Goal: Transaction & Acquisition: Purchase product/service

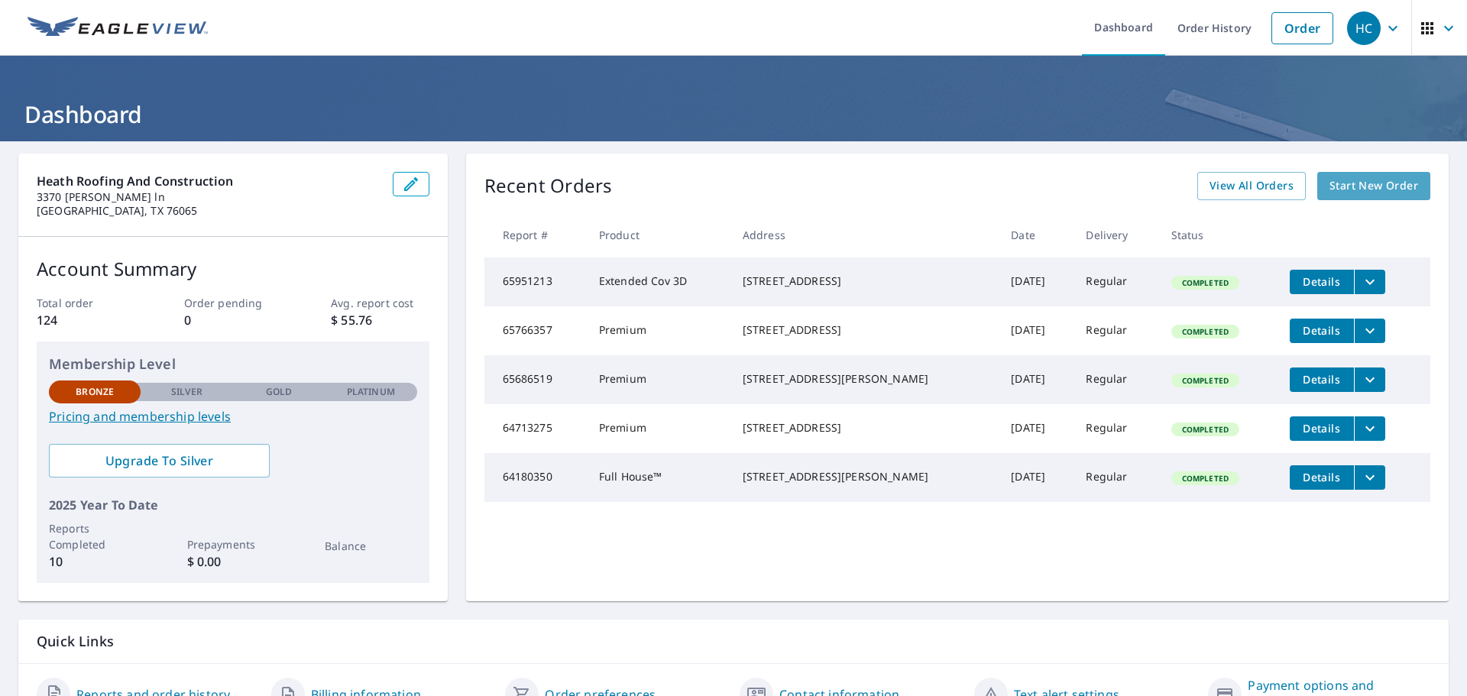
click at [1346, 193] on span "Start New Order" at bounding box center [1373, 185] width 89 height 19
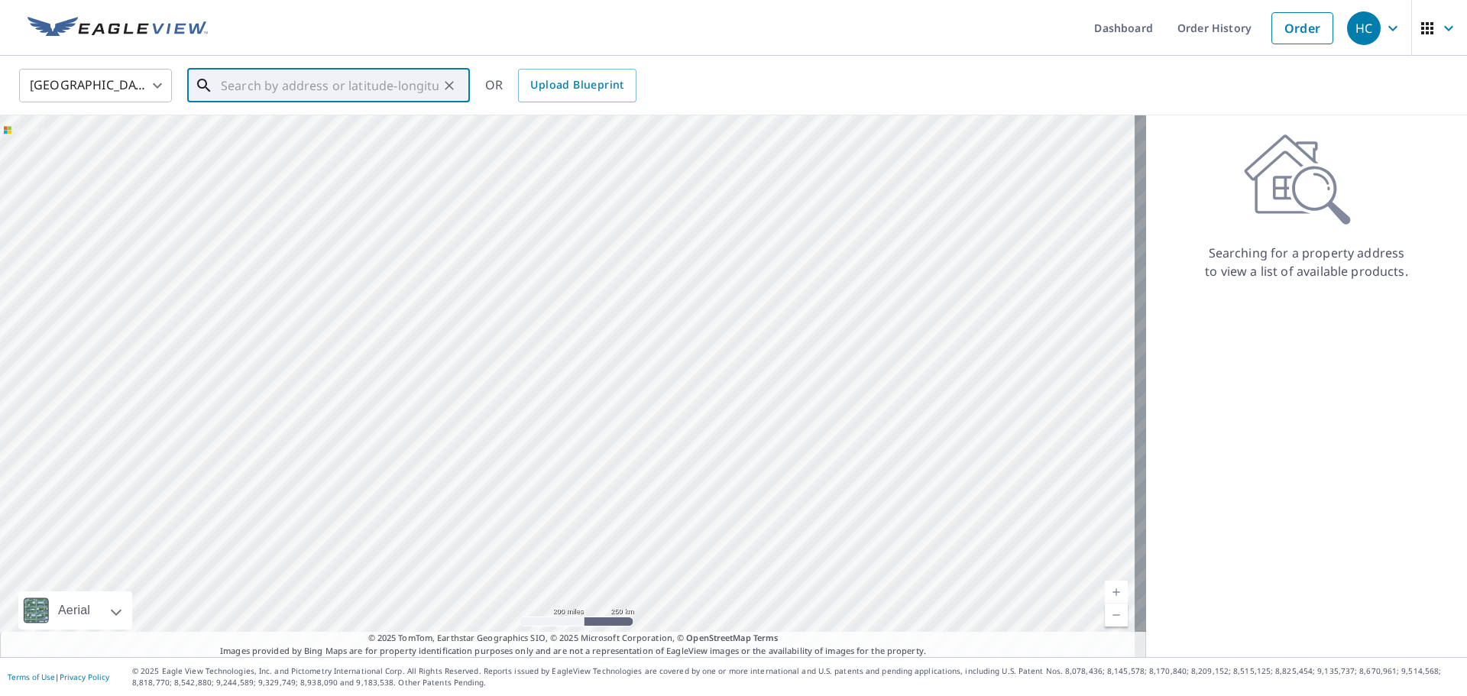
paste input "[STREET_ADDRESS]"
click at [312, 139] on p "[GEOGRAPHIC_DATA]" at bounding box center [338, 146] width 240 height 15
type input "[STREET_ADDRESS]"
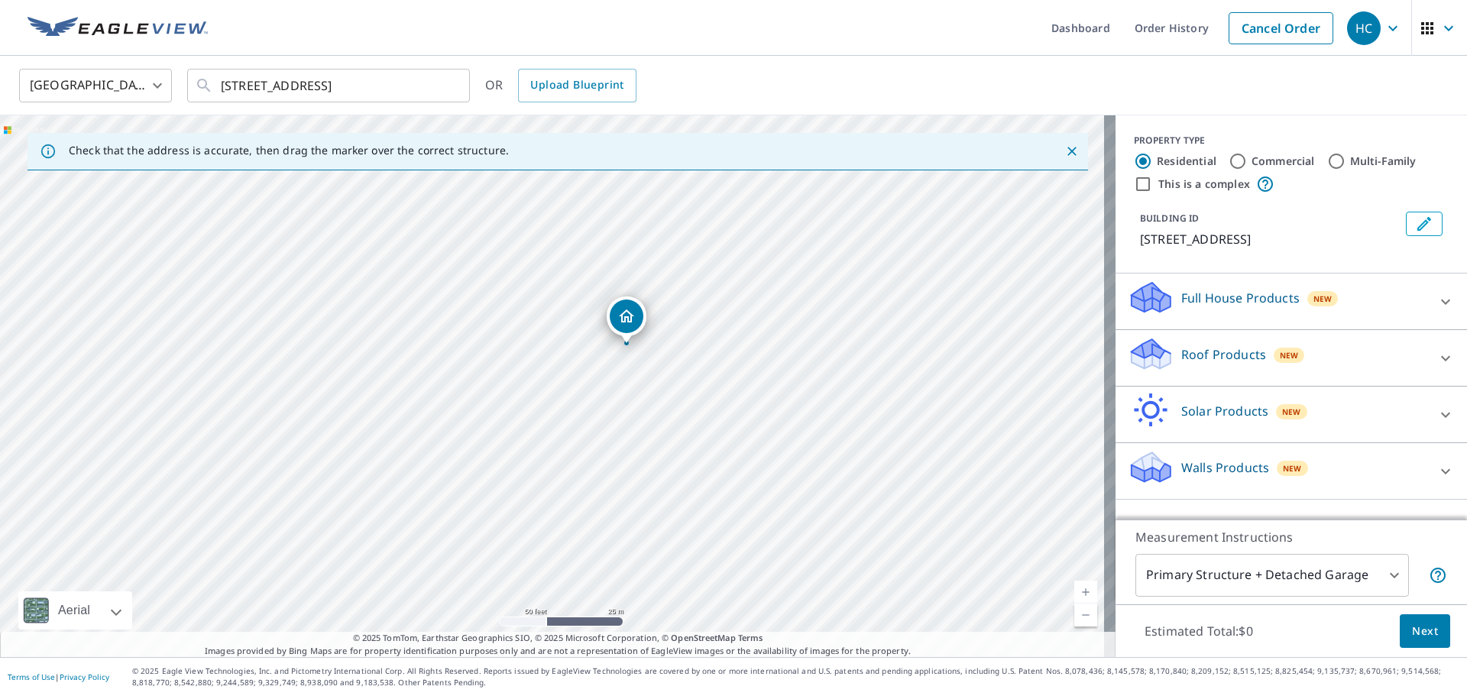
drag, startPoint x: 440, startPoint y: 372, endPoint x: 744, endPoint y: 406, distance: 305.9
click at [744, 406] on div "[STREET_ADDRESS]" at bounding box center [557, 386] width 1115 height 542
click at [1229, 154] on input "Commercial" at bounding box center [1238, 161] width 18 height 18
radio input "true"
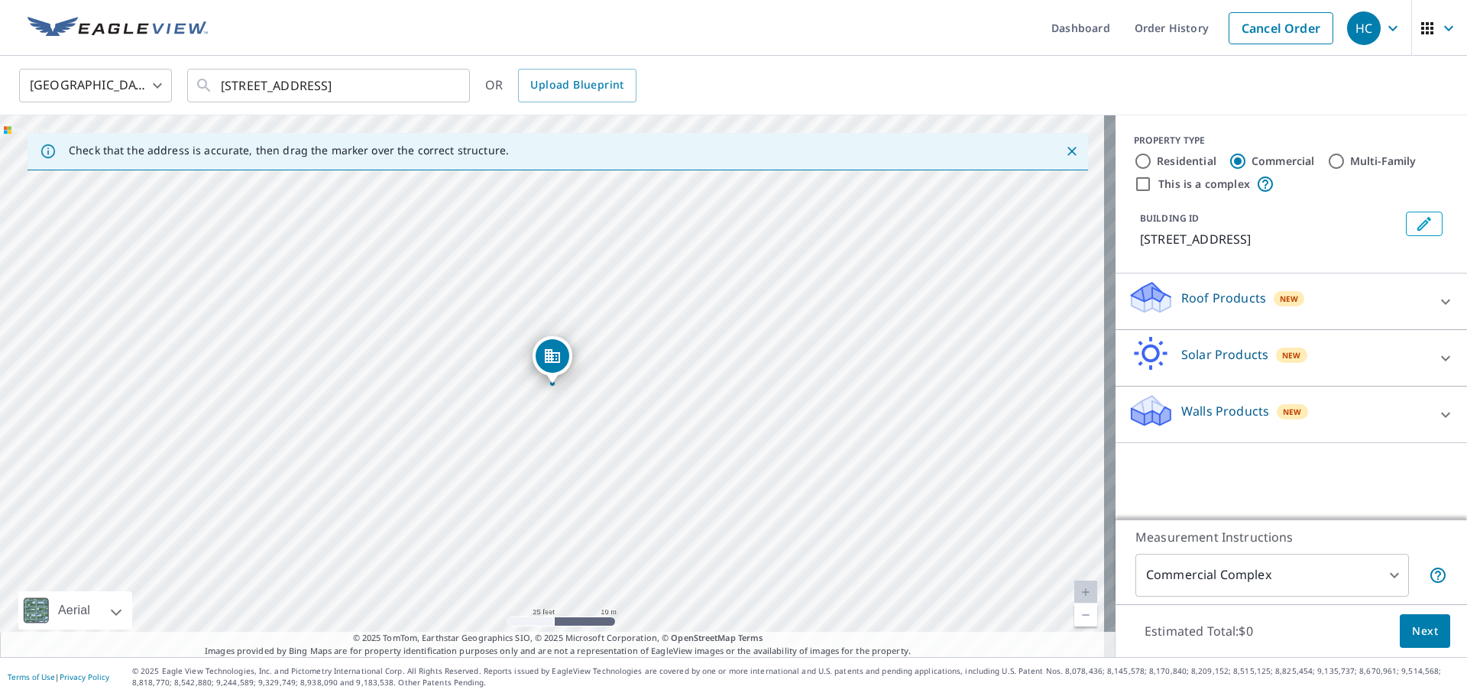
click at [1183, 420] on p "Walls Products" at bounding box center [1225, 411] width 88 height 18
click at [1165, 315] on div "Roof Products New" at bounding box center [1277, 302] width 299 height 44
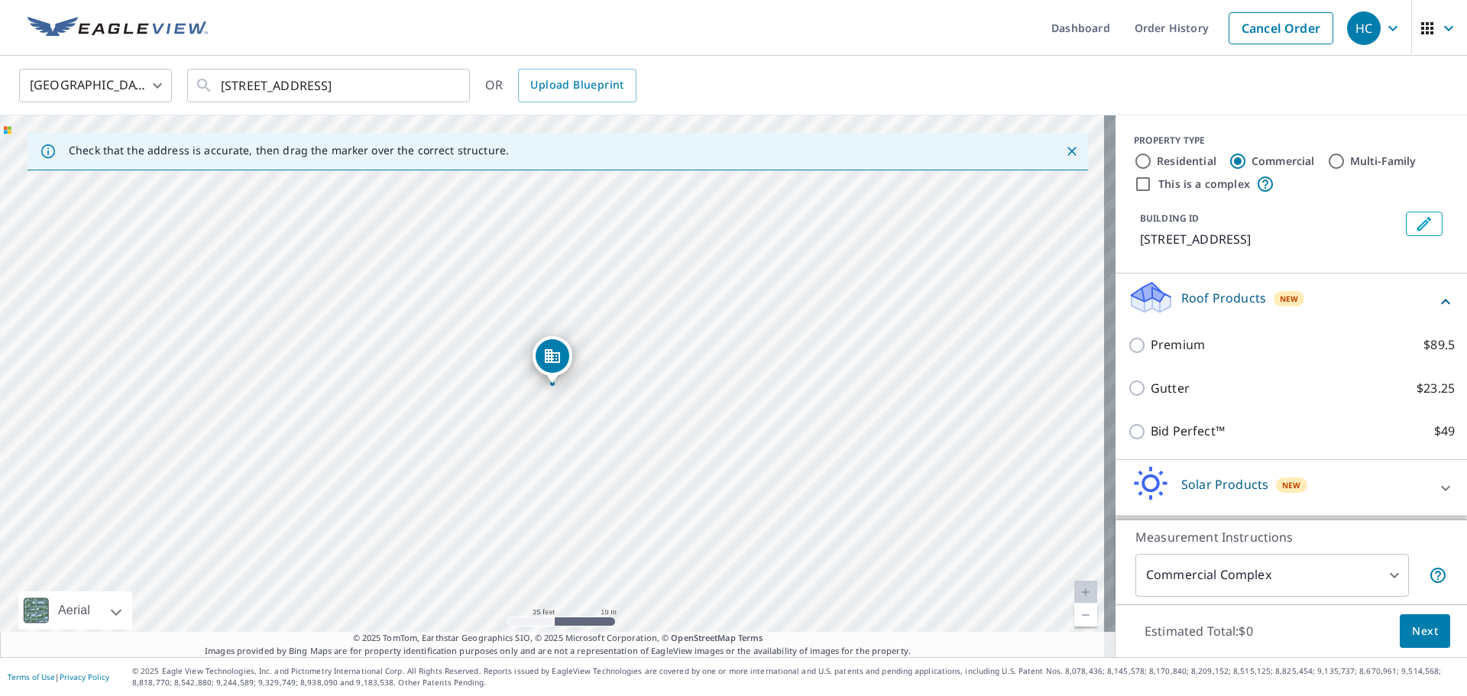
click at [1238, 254] on div "BUILDING ID [STREET_ADDRESS]" at bounding box center [1291, 230] width 315 height 49
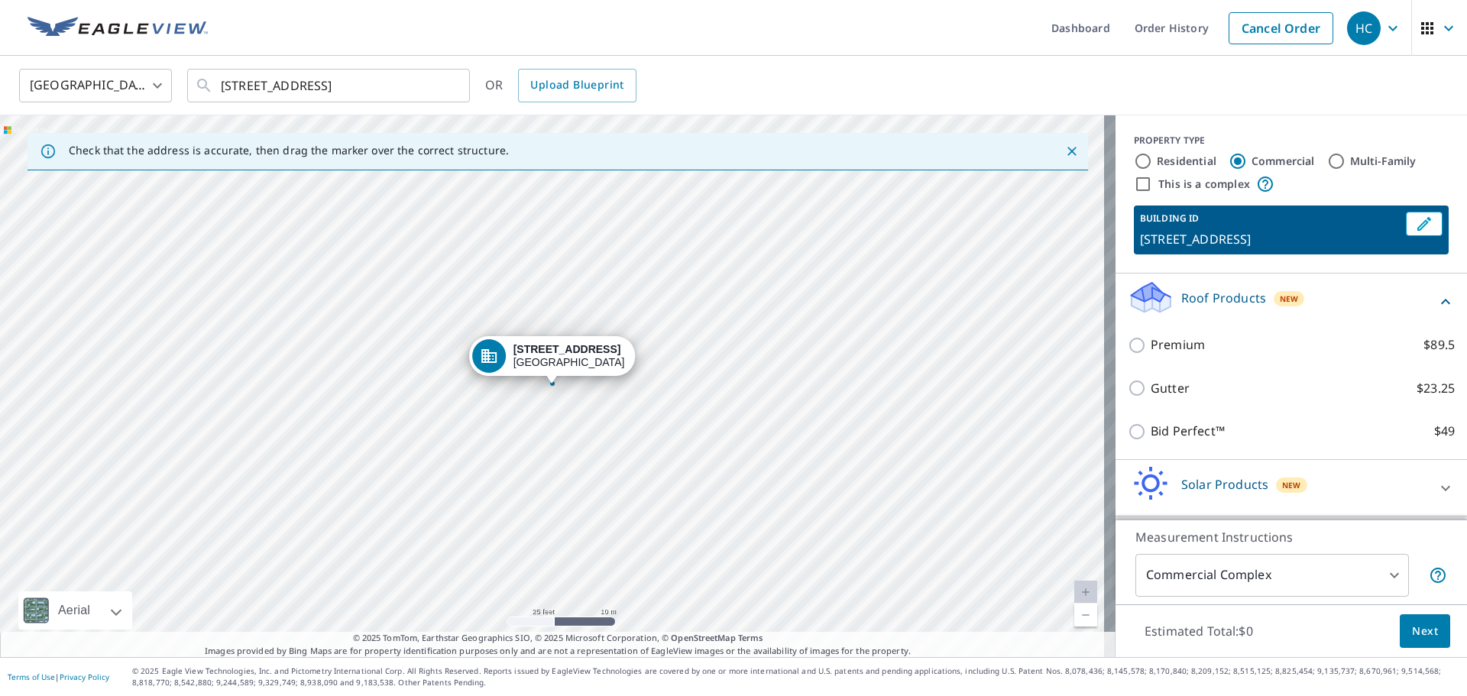
click at [1235, 254] on div "BUILDING ID [STREET_ADDRESS]" at bounding box center [1291, 230] width 315 height 49
click at [1082, 281] on div "[STREET_ADDRESS]" at bounding box center [557, 386] width 1115 height 542
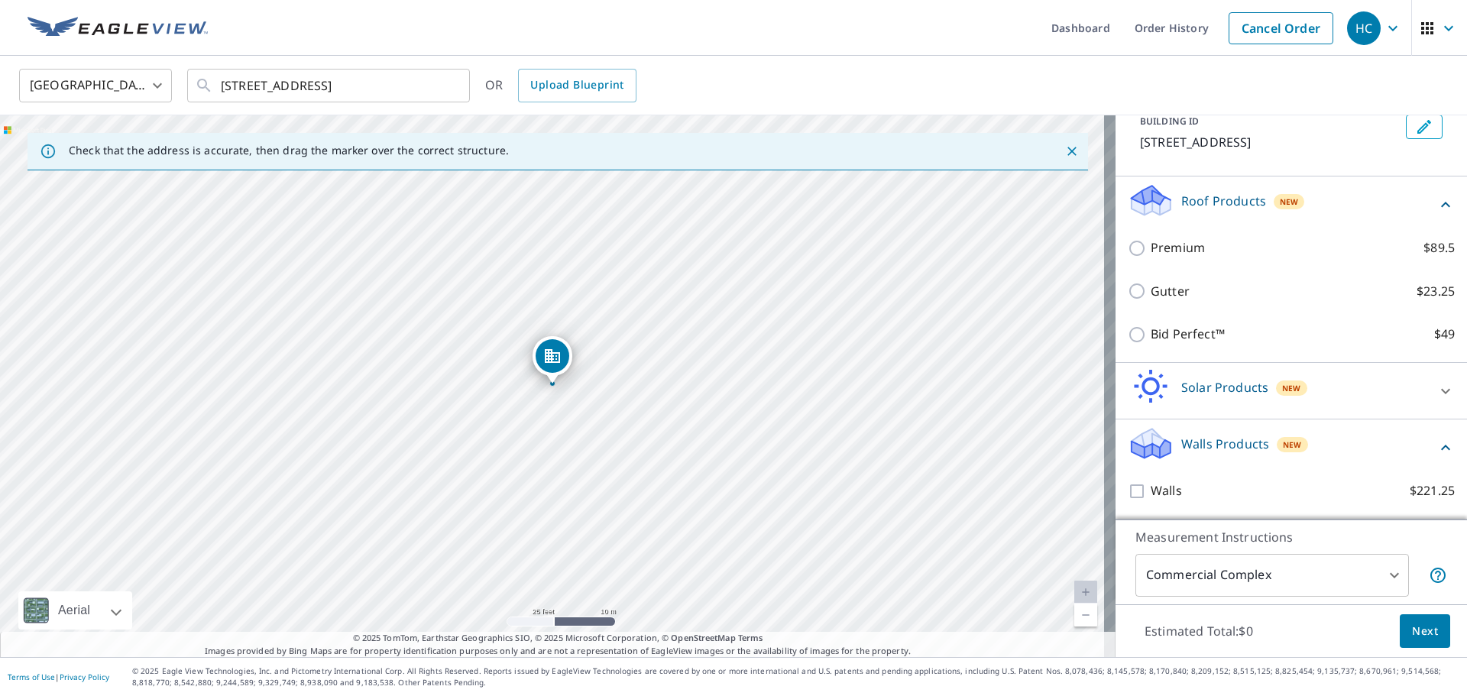
scroll to position [115, 0]
click at [1380, 571] on body "HC HC Dashboard Order History Cancel Order HC United States [GEOGRAPHIC_DATA] ​…" at bounding box center [733, 348] width 1467 height 696
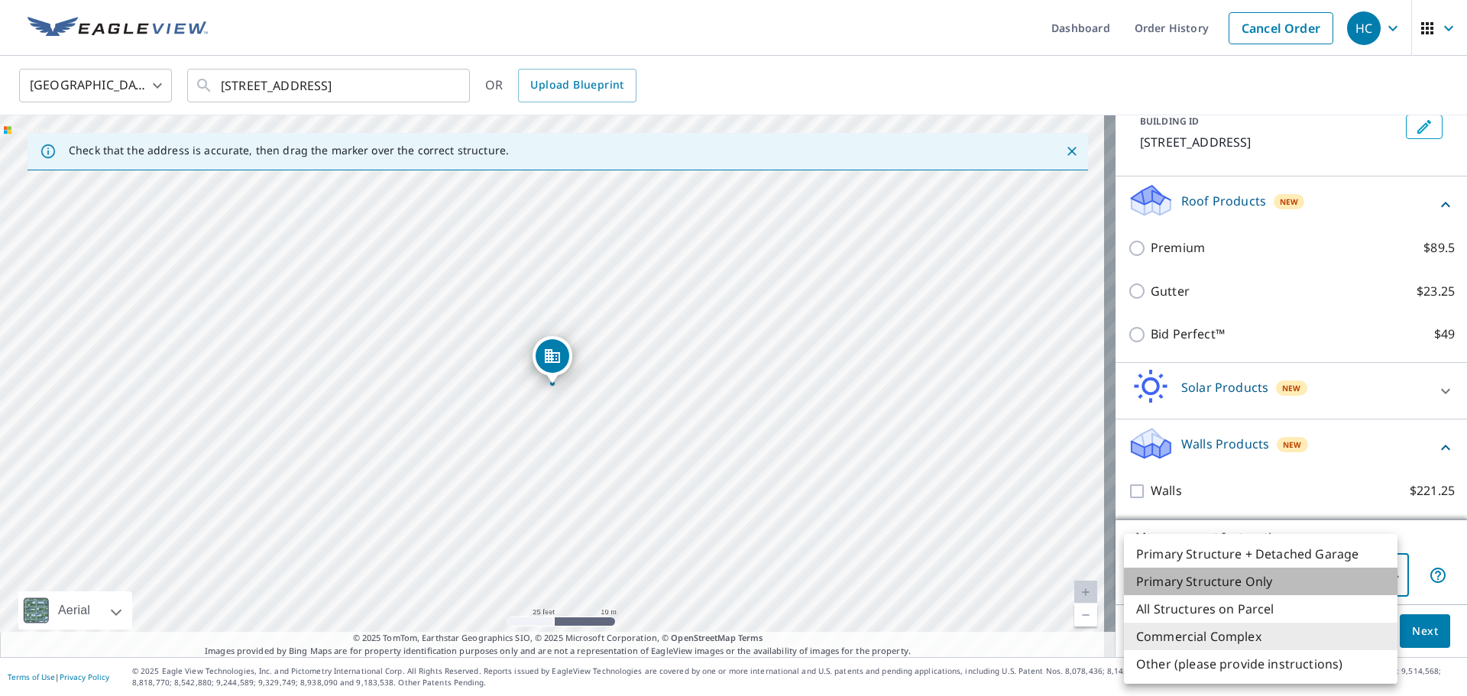
click at [1252, 583] on li "Primary Structure Only" at bounding box center [1261, 582] width 274 height 28
type input "2"
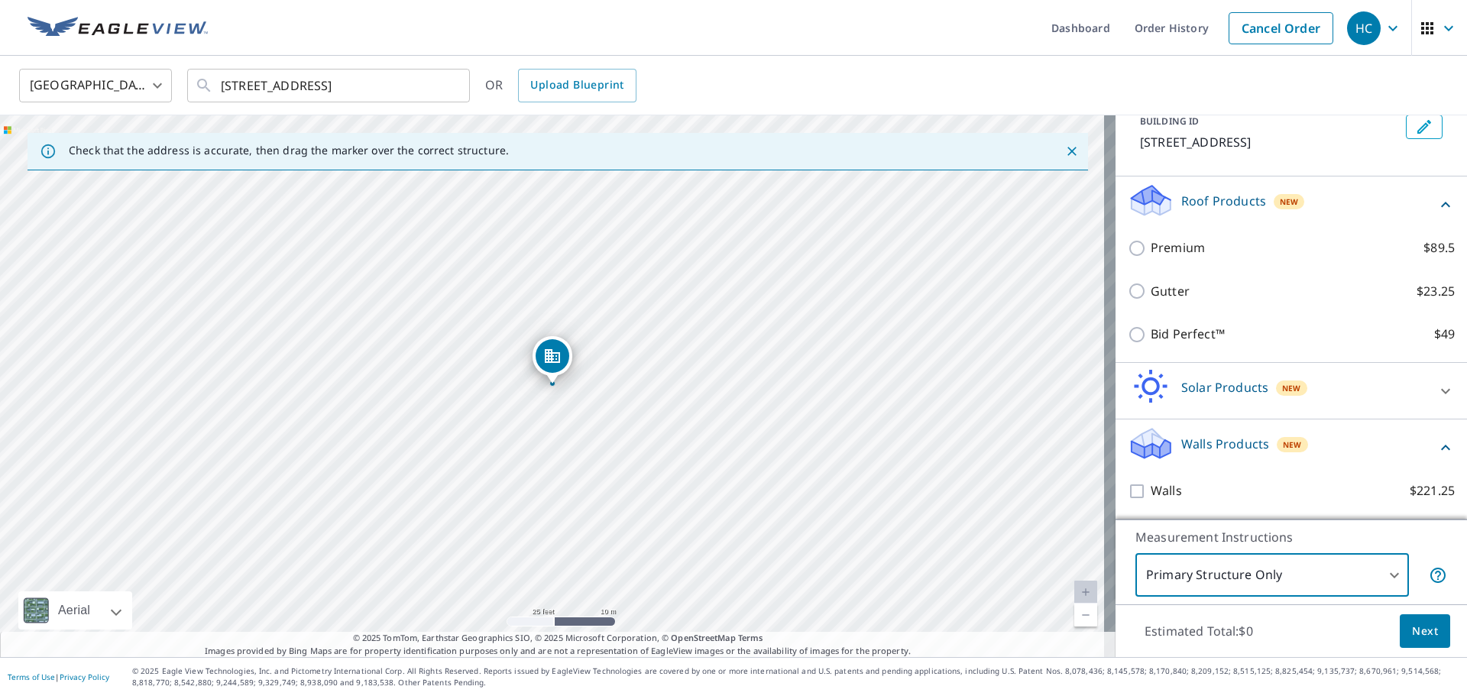
click at [1436, 444] on icon at bounding box center [1445, 448] width 18 height 18
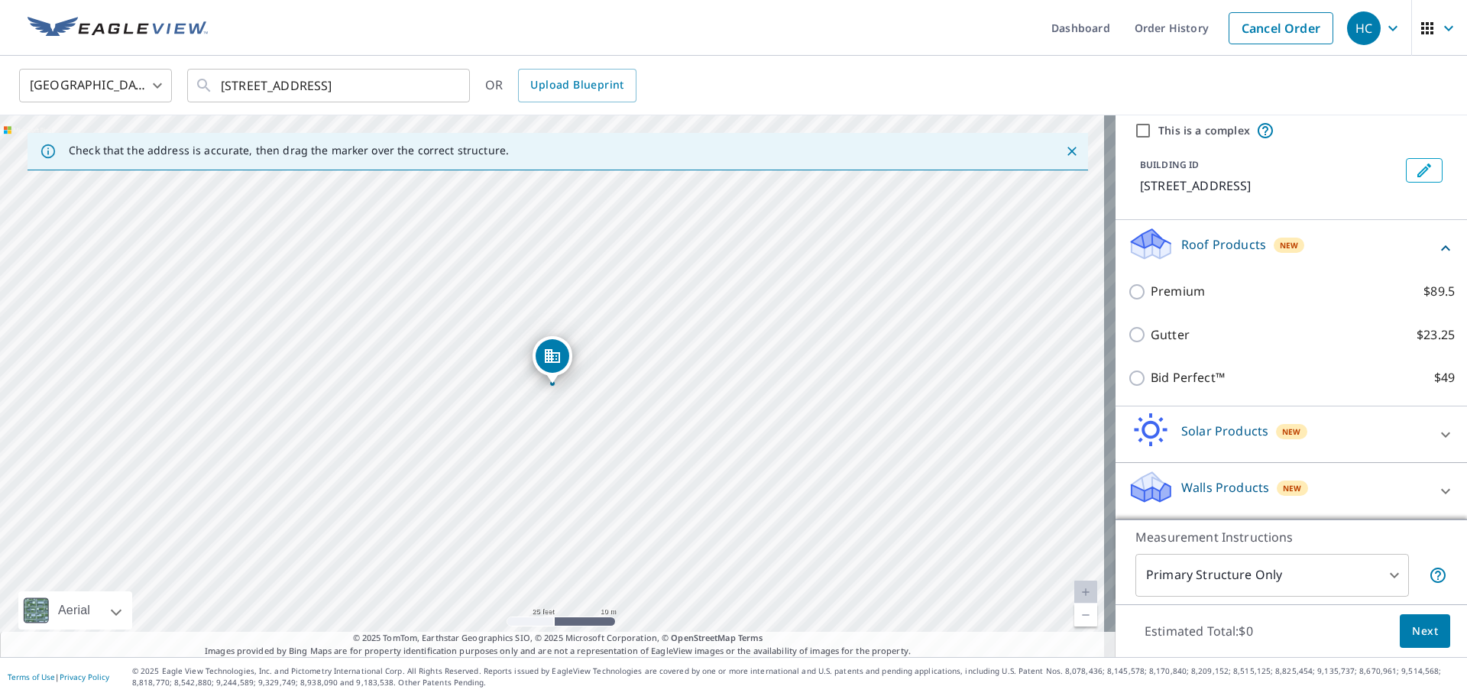
scroll to position [0, 0]
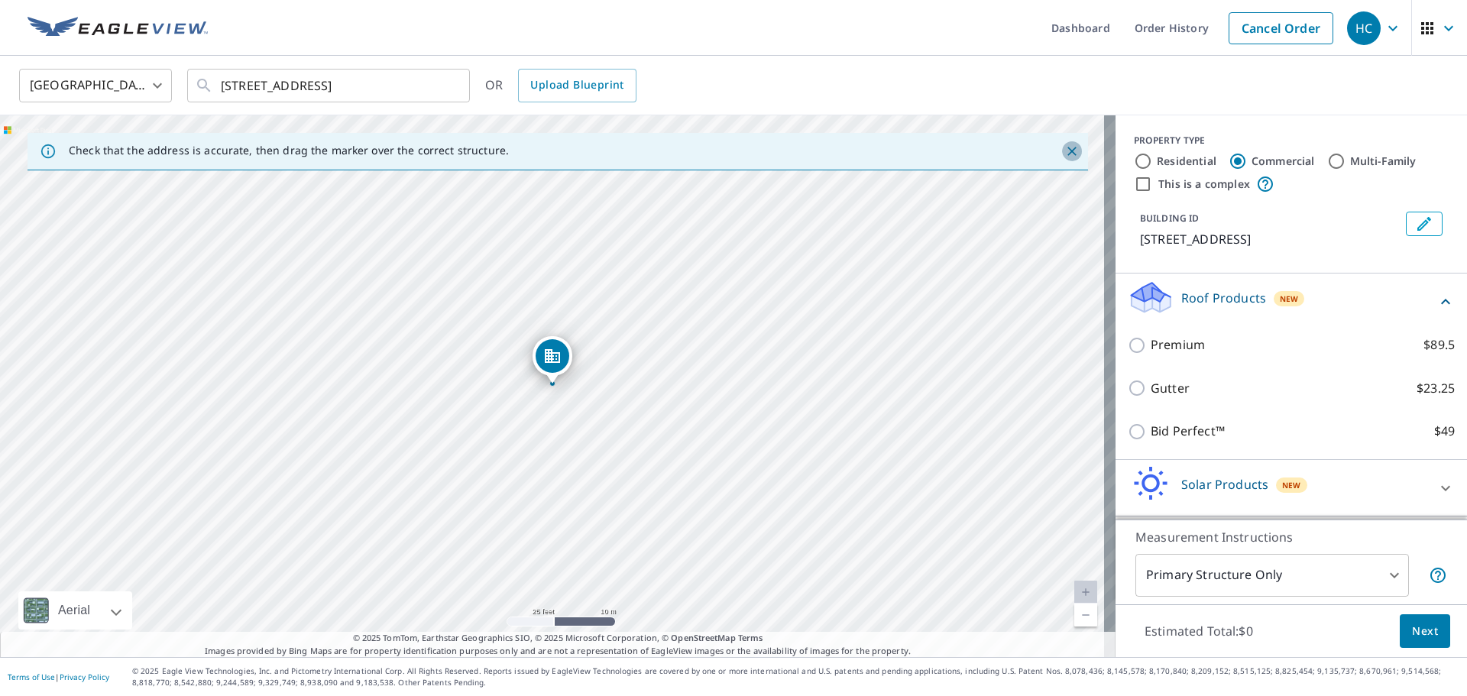
click at [1064, 154] on icon "Close" at bounding box center [1071, 151] width 15 height 15
